Goal: Task Accomplishment & Management: Manage account settings

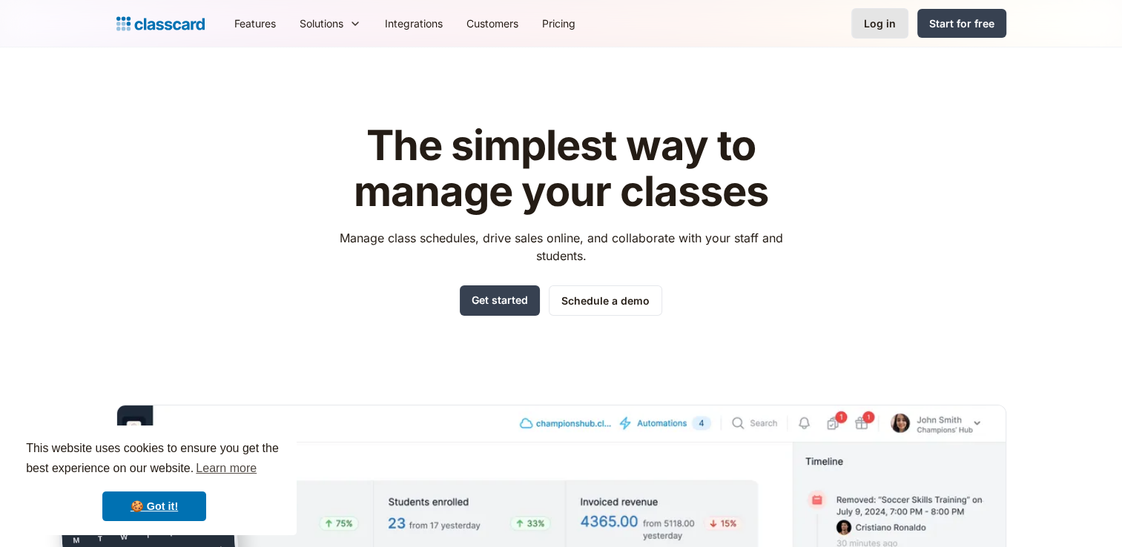
click at [900, 22] on link "Log in" at bounding box center [879, 23] width 57 height 30
